Goal: Transaction & Acquisition: Purchase product/service

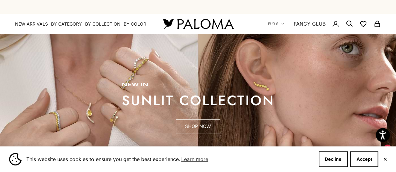
click at [207, 126] on link "SHOP NOW" at bounding box center [198, 127] width 44 height 15
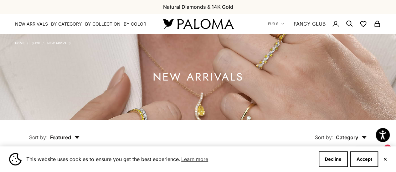
click at [386, 160] on button "✕" at bounding box center [385, 160] width 4 height 4
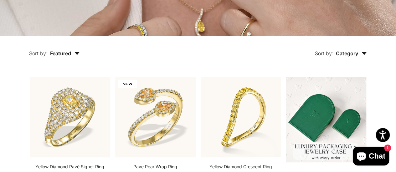
scroll to position [94, 0]
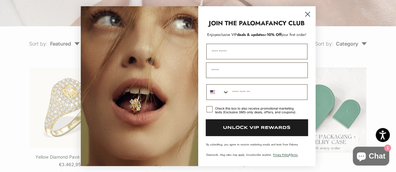
click at [306, 14] on circle "Close dialog" at bounding box center [307, 14] width 10 height 10
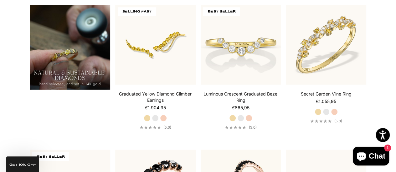
scroll to position [438, 0]
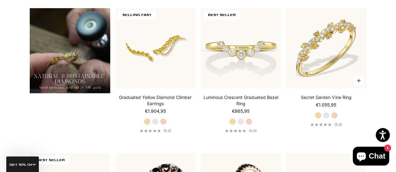
click at [325, 114] on label "White Gold" at bounding box center [326, 115] width 7 height 7
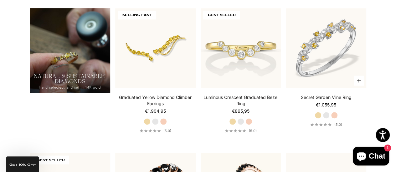
click at [334, 115] on label "Rose Gold" at bounding box center [334, 115] width 7 height 7
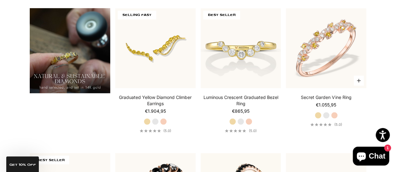
click at [315, 115] on label "Yellow Gold" at bounding box center [318, 115] width 7 height 7
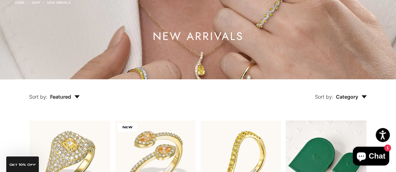
scroll to position [0, 0]
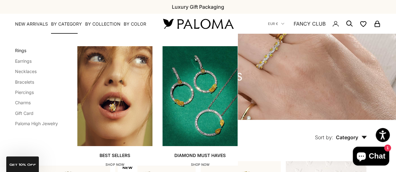
click at [20, 50] on link "Rings" at bounding box center [20, 50] width 11 height 5
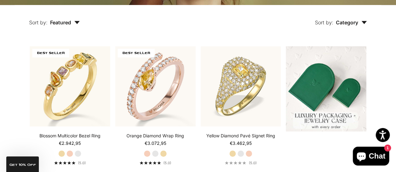
scroll to position [125, 0]
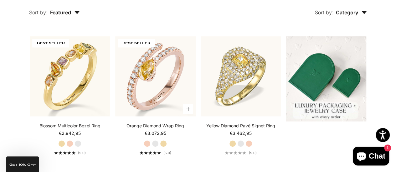
click at [156, 144] on label "White Gold" at bounding box center [155, 144] width 7 height 7
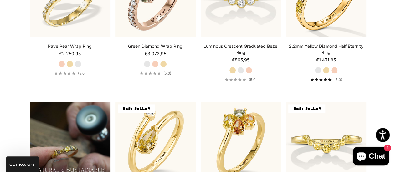
scroll to position [313, 0]
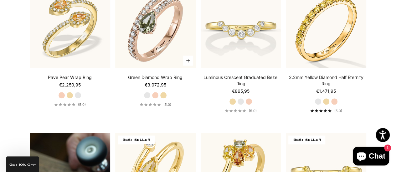
click at [163, 94] on label "Yellow Gold" at bounding box center [163, 95] width 7 height 7
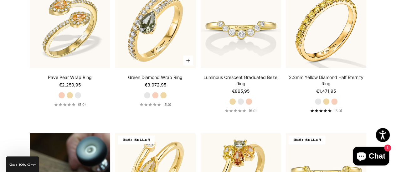
click at [155, 95] on label "Rose Gold" at bounding box center [155, 95] width 7 height 7
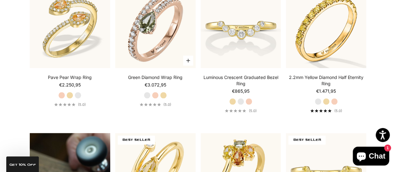
click at [147, 97] on label "White Gold" at bounding box center [147, 95] width 7 height 7
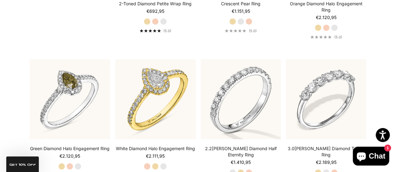
scroll to position [1127, 0]
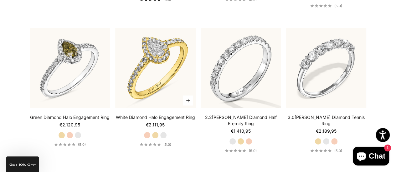
click at [156, 134] on label "Yellow Gold" at bounding box center [155, 135] width 7 height 7
click at [162, 135] on label "White Gold" at bounding box center [163, 135] width 7 height 7
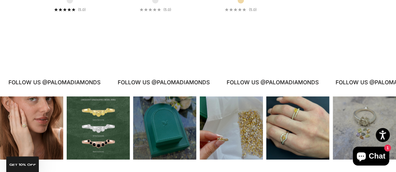
scroll to position [2566, 0]
